Goal: Task Accomplishment & Management: Complete application form

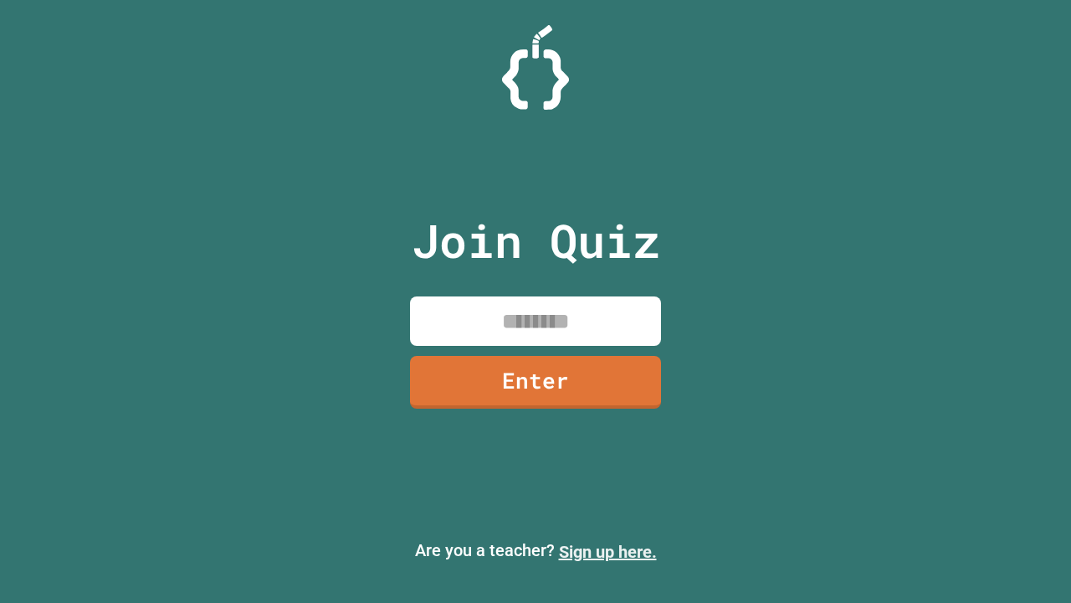
click at [608, 552] on link "Sign up here." at bounding box center [608, 552] width 98 height 20
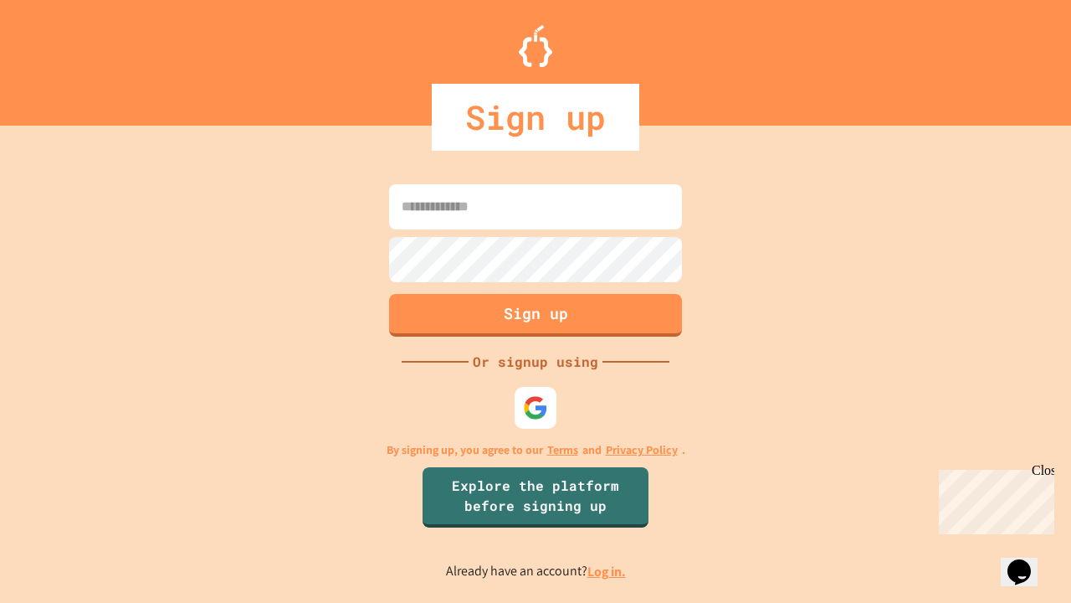
click at [608, 571] on link "Log in." at bounding box center [607, 571] width 39 height 18
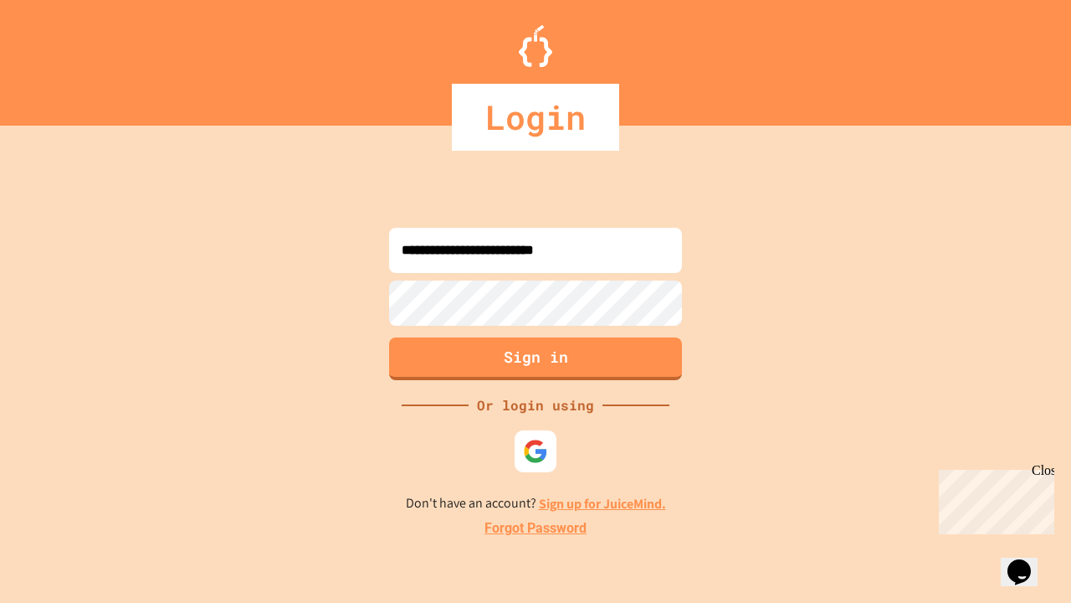
type input "**********"
